Goal: Navigation & Orientation: Find specific page/section

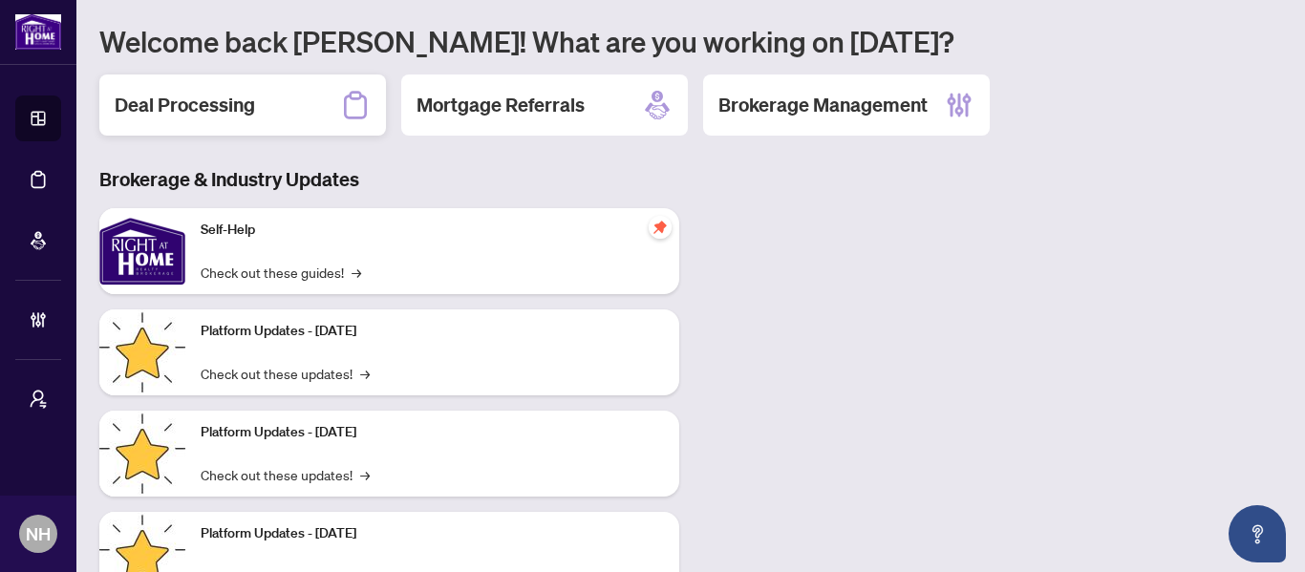
click at [254, 121] on div "Deal Processing" at bounding box center [242, 105] width 287 height 61
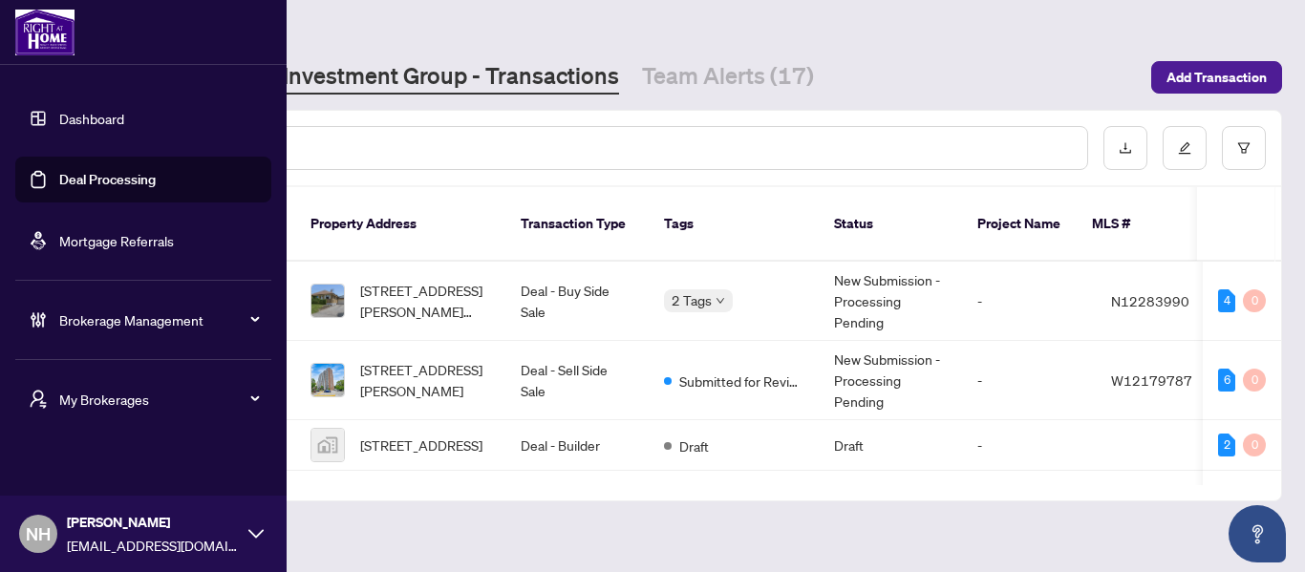
click at [126, 404] on span "My Brokerages" at bounding box center [158, 399] width 199 height 21
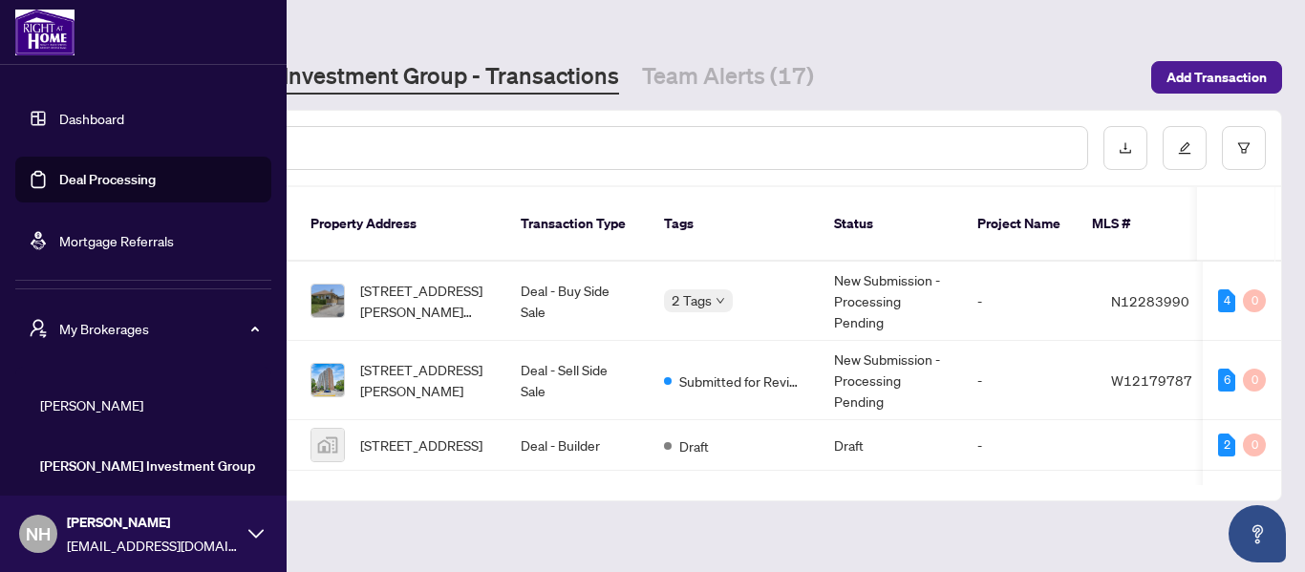
click at [90, 399] on span "RAHR" at bounding box center [149, 405] width 218 height 21
